Goal: Check status: Check status

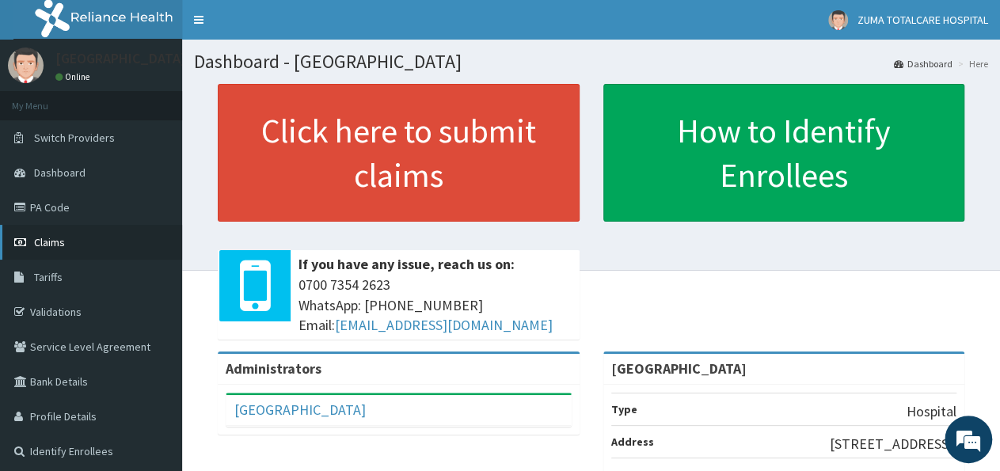
click at [63, 241] on span "Claims" at bounding box center [49, 242] width 31 height 14
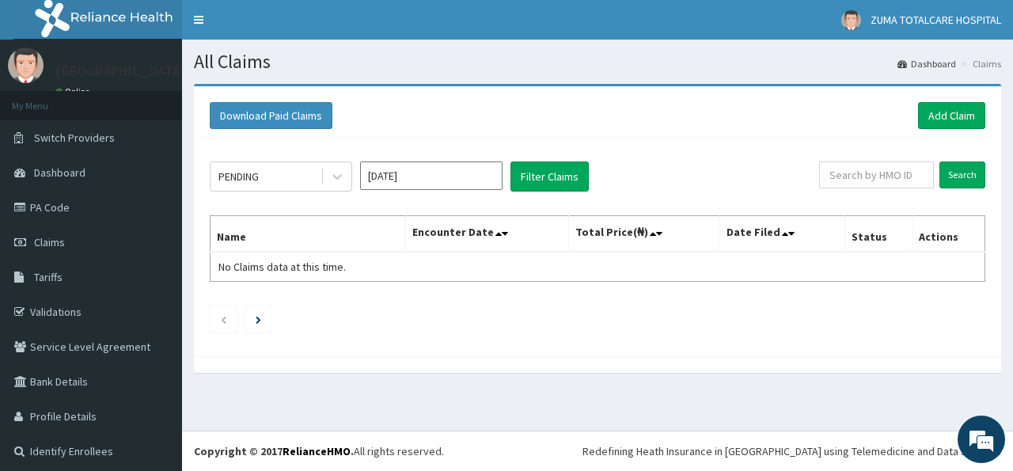
click at [63, 241] on span "Claims" at bounding box center [49, 242] width 31 height 14
click at [571, 169] on button "Filter Claims" at bounding box center [550, 176] width 78 height 30
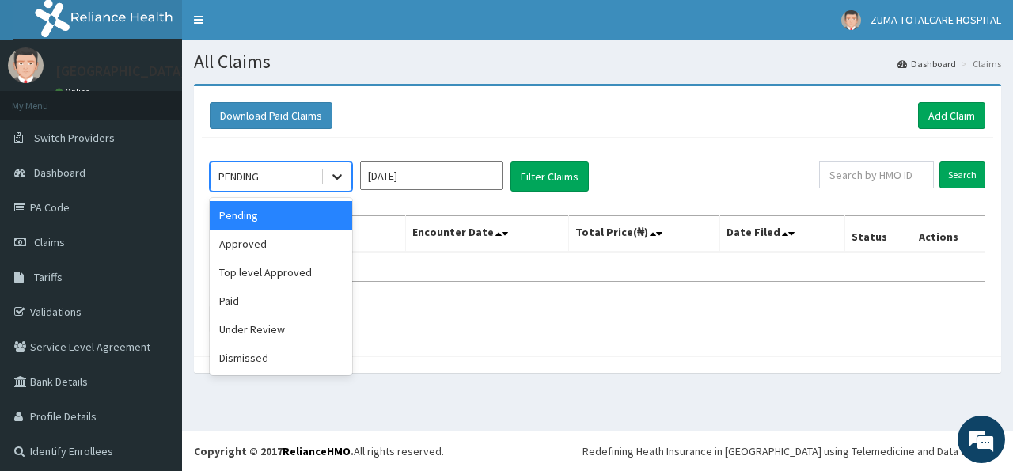
click at [340, 180] on icon at bounding box center [337, 177] width 16 height 16
click at [291, 245] on div "Approved" at bounding box center [281, 244] width 142 height 28
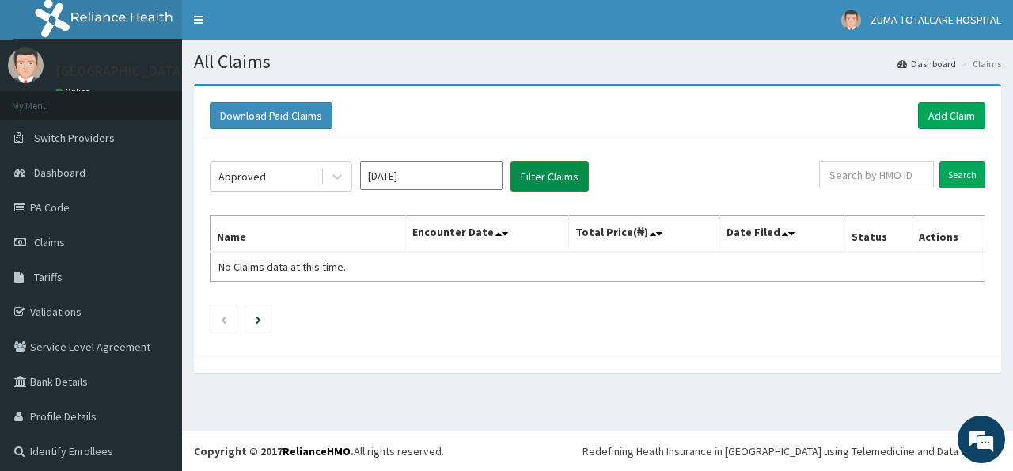
click at [554, 180] on button "Filter Claims" at bounding box center [550, 176] width 78 height 30
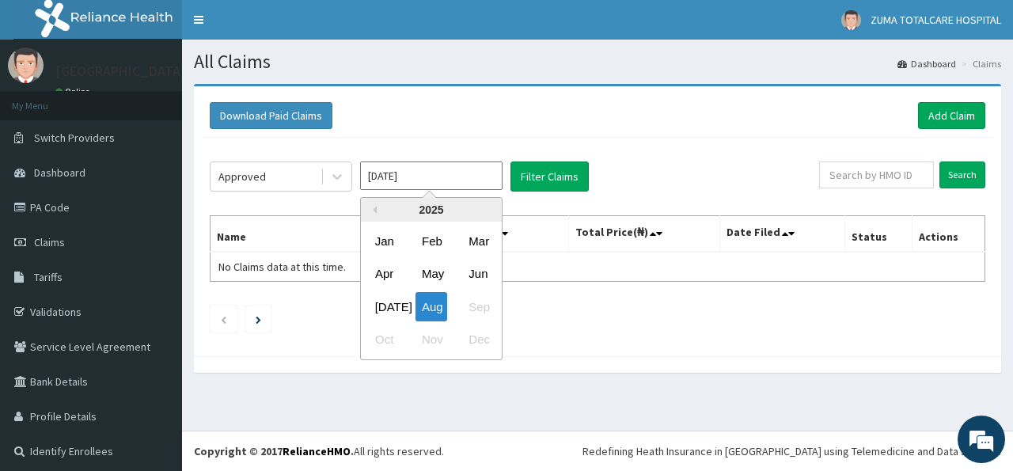
click at [482, 178] on input "[DATE]" at bounding box center [431, 175] width 142 height 28
click at [382, 295] on div "[DATE]" at bounding box center [385, 306] width 32 height 29
type input "[DATE]"
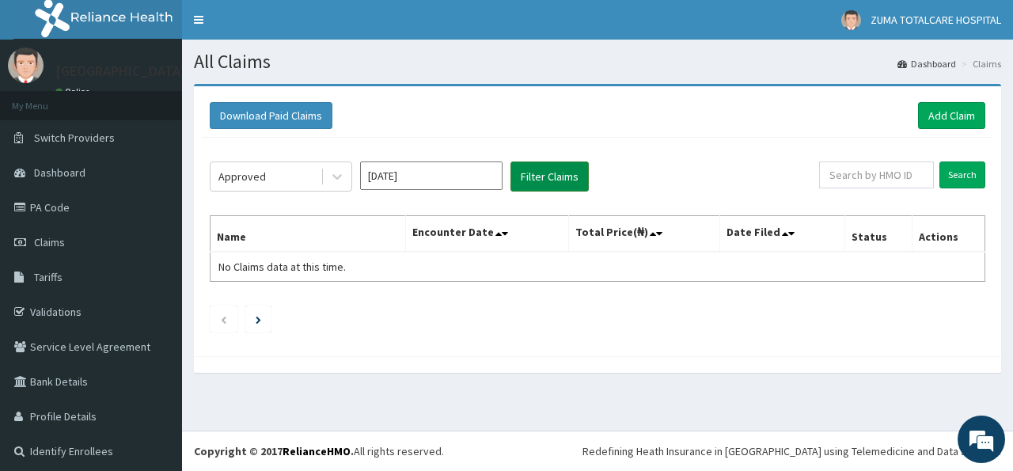
click at [560, 173] on button "Filter Claims" at bounding box center [550, 176] width 78 height 30
click at [548, 232] on th "Encounter Date" at bounding box center [486, 234] width 163 height 36
drag, startPoint x: 548, startPoint y: 232, endPoint x: 553, endPoint y: 165, distance: 67.5
click at [553, 165] on div "Approved [DATE] Filter Claims Search Name Encounter Date Total Price(₦) Date Fi…" at bounding box center [598, 243] width 792 height 211
click at [553, 165] on button "Filter Claims" at bounding box center [550, 176] width 78 height 30
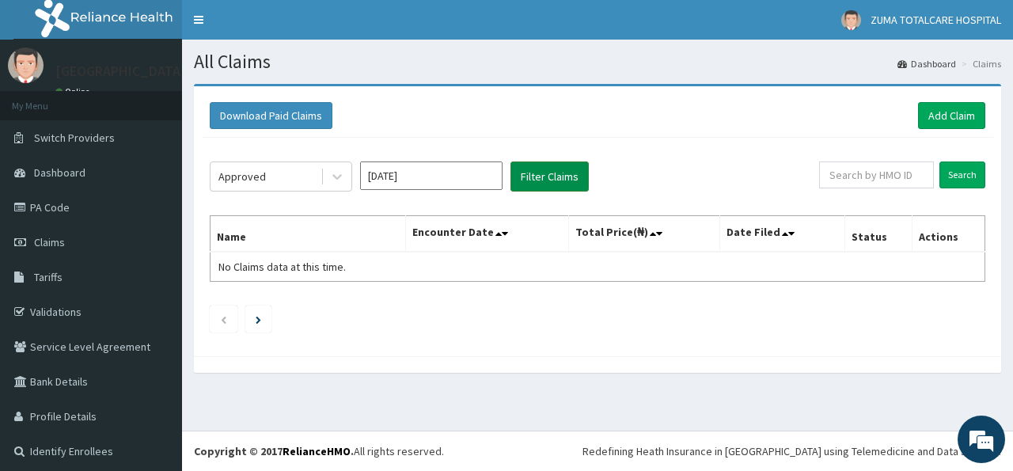
click at [553, 165] on button "Filter Claims" at bounding box center [550, 176] width 78 height 30
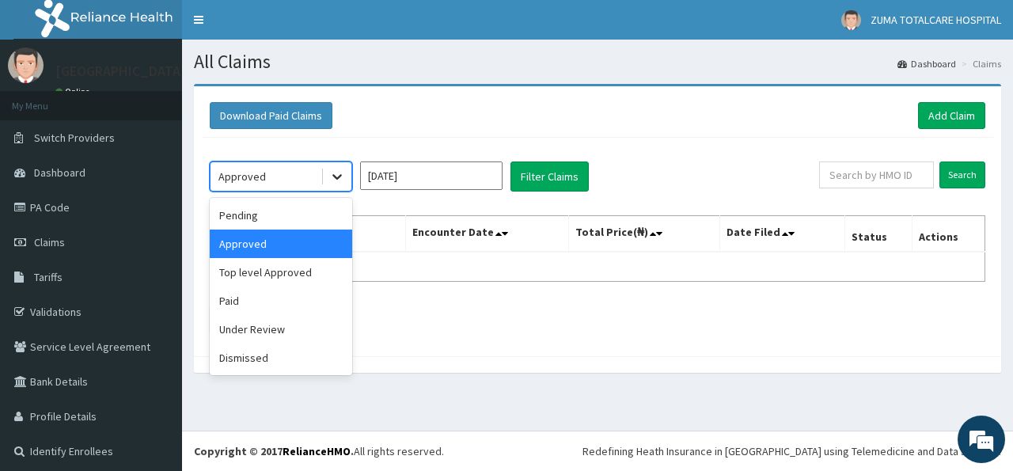
click at [340, 173] on icon at bounding box center [337, 177] width 16 height 16
click at [265, 297] on div "Paid" at bounding box center [281, 301] width 142 height 28
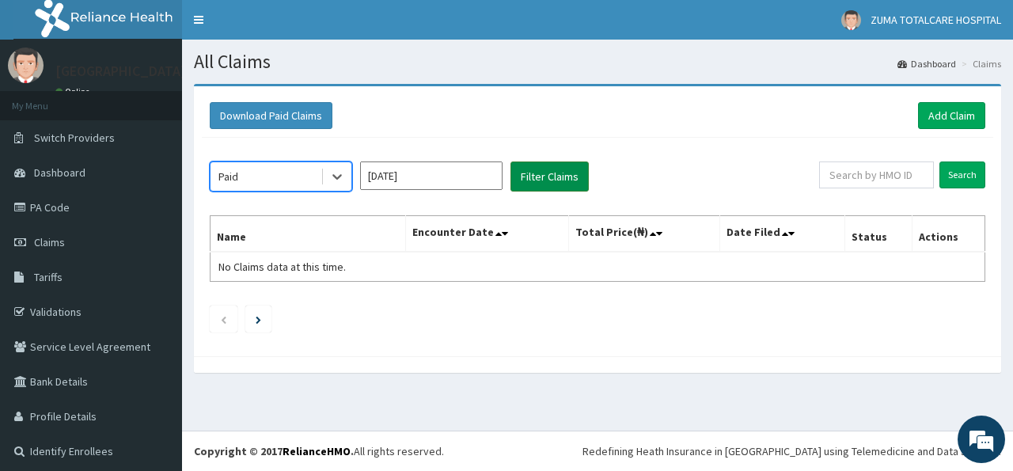
click at [567, 175] on button "Filter Claims" at bounding box center [550, 176] width 78 height 30
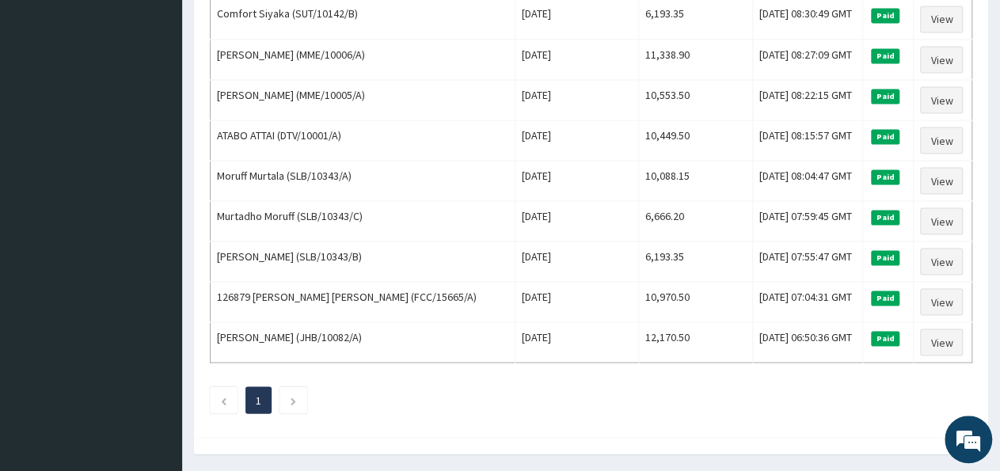
scroll to position [1483, 0]
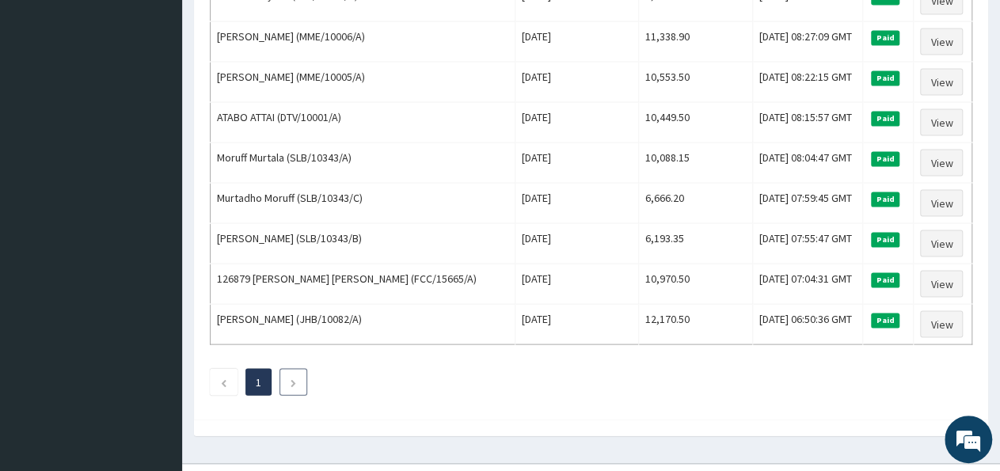
click at [302, 368] on li at bounding box center [293, 381] width 28 height 27
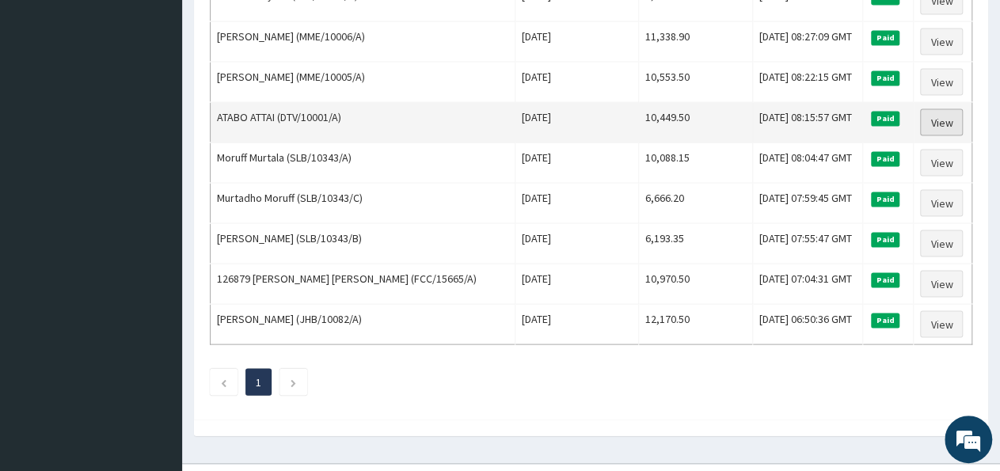
click at [949, 108] on link "View" at bounding box center [941, 121] width 43 height 27
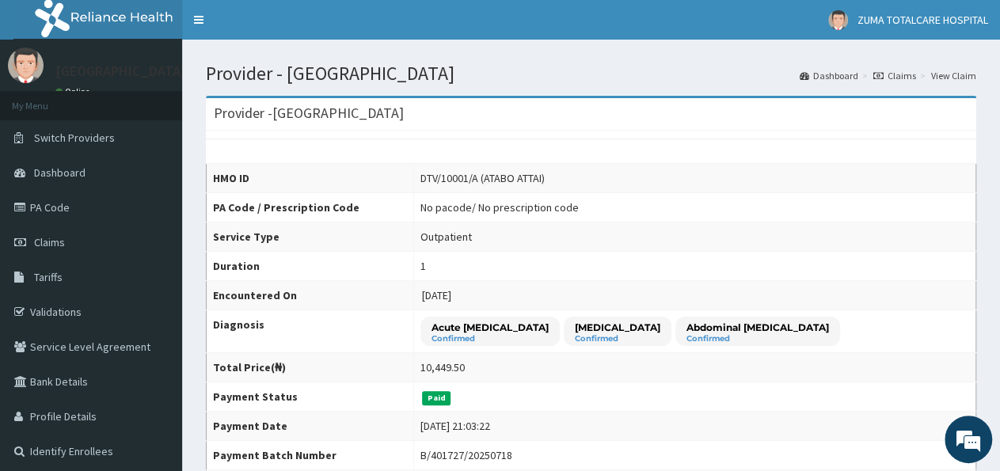
click at [949, 97] on div "Provider - RAYBIRTH HOSPITAL HMO ID DTV/10001/A (ATABO ATTAI) PA Code / Prescri…" at bounding box center [591, 298] width 770 height 404
